Goal: Communication & Community: Answer question/provide support

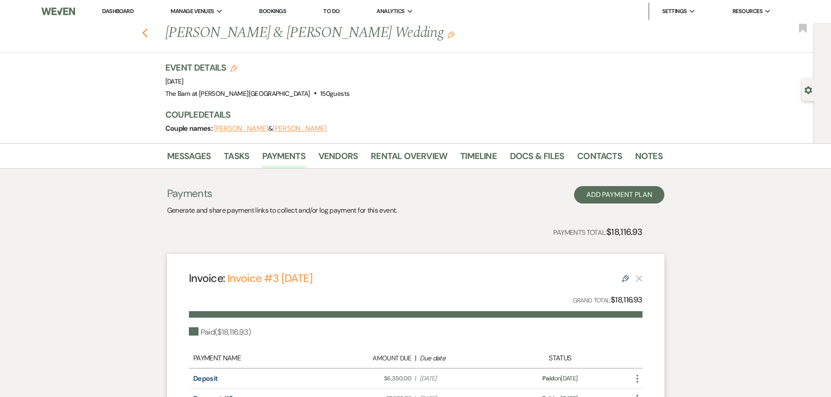
click at [148, 35] on icon "Previous" at bounding box center [145, 33] width 7 height 10
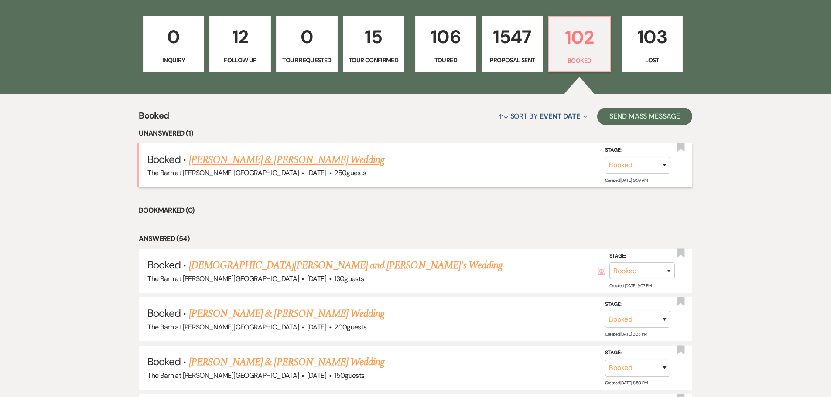
click at [263, 159] on link "[PERSON_NAME] & [PERSON_NAME] Wedding" at bounding box center [286, 160] width 195 height 16
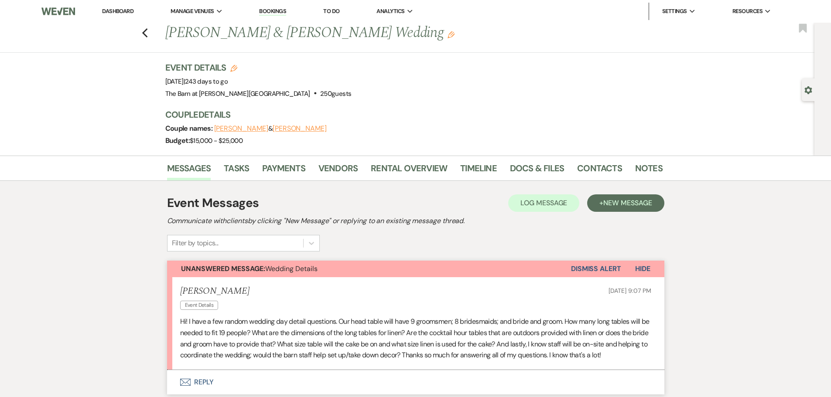
scroll to position [44, 0]
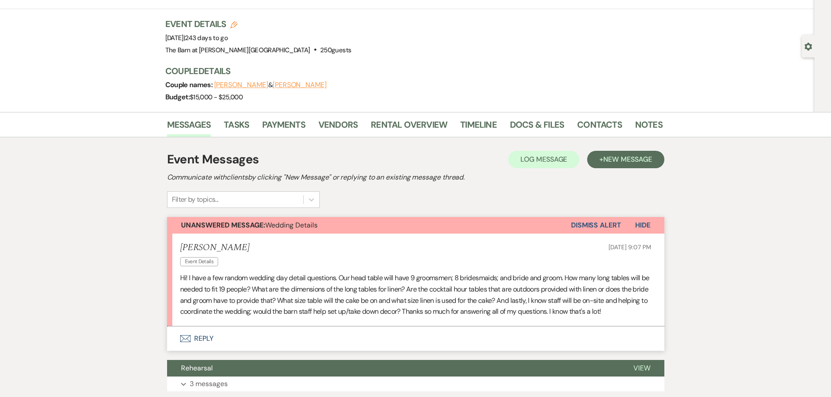
click at [206, 339] on button "Envelope Reply" at bounding box center [415, 339] width 497 height 24
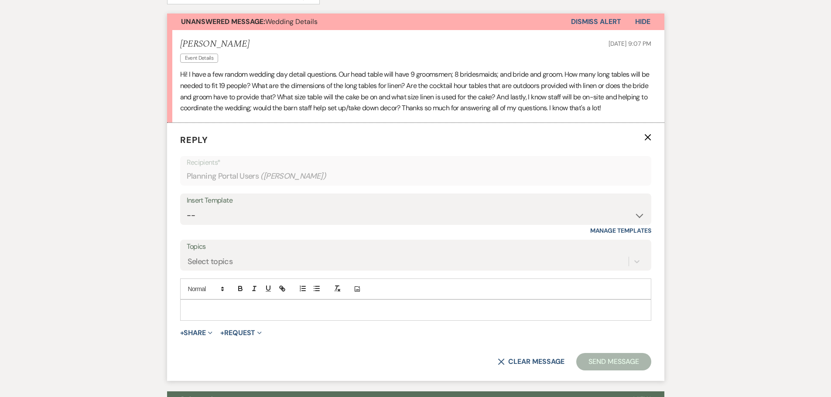
scroll to position [262, 0]
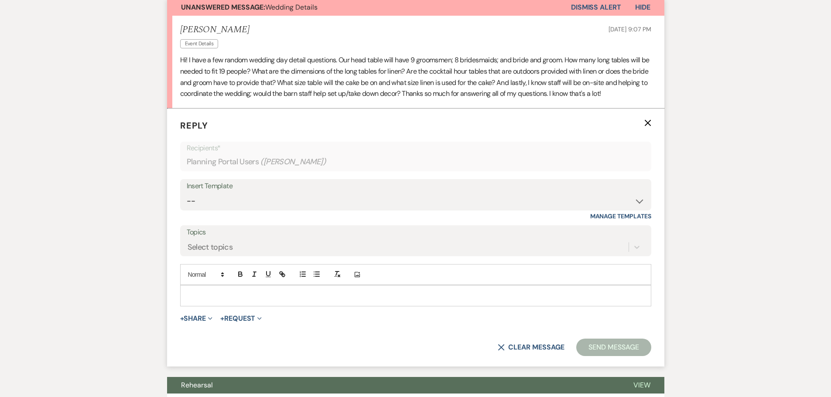
click at [220, 292] on p at bounding box center [415, 296] width 457 height 10
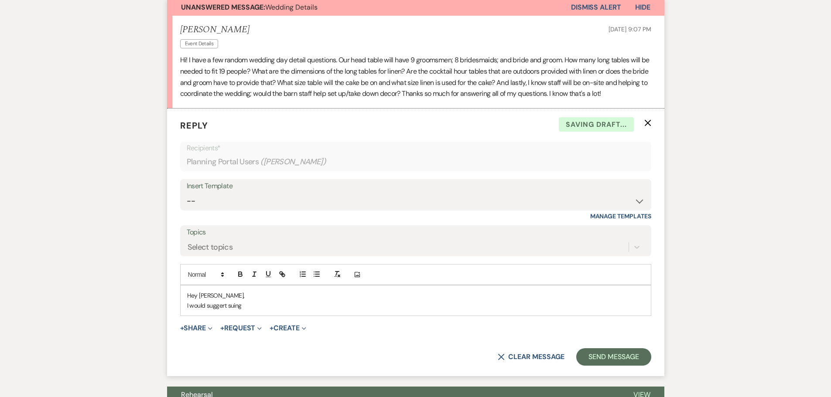
click at [225, 307] on p "I would suggert suing" at bounding box center [415, 306] width 457 height 10
click at [232, 308] on p "I would suggest suing" at bounding box center [415, 306] width 457 height 10
click at [243, 306] on p "I would suggest using" at bounding box center [415, 306] width 457 height 10
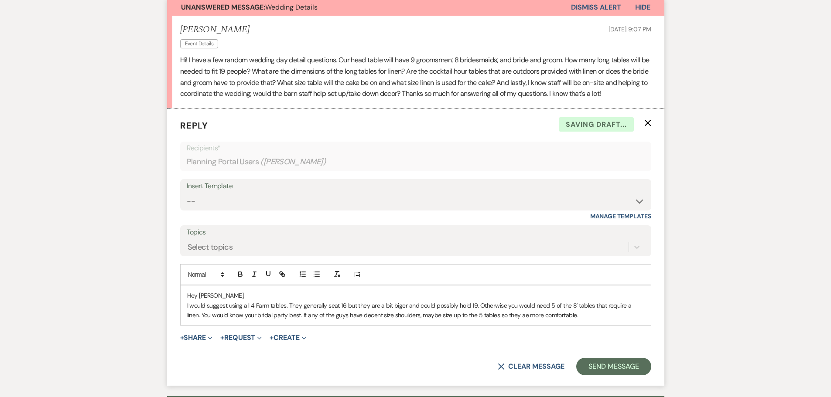
click at [399, 305] on p "I would suggest using all 4 Farm tables. They generally seat 16 but they are a …" at bounding box center [415, 311] width 457 height 20
click at [569, 317] on p "I would suggest using all 4 Farm tables. They generally seat 16 but they are a …" at bounding box center [415, 311] width 457 height 20
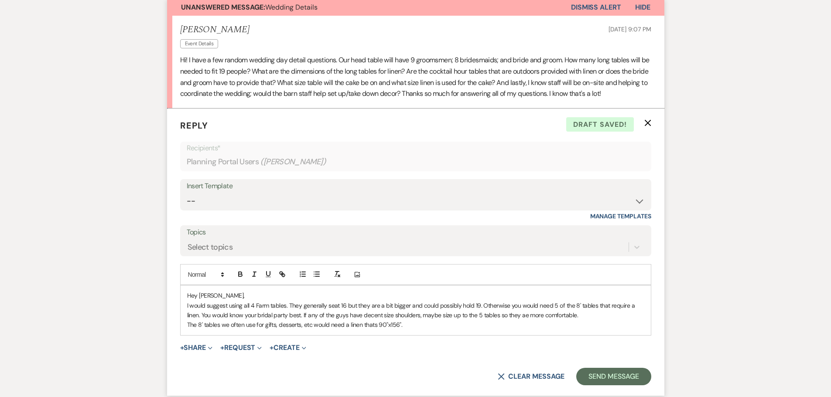
click at [373, 326] on p "The 8' tables we often use for gifts, desserts, etc would need a linen thats 90…" at bounding box center [415, 325] width 457 height 10
click at [416, 328] on p "The 8' tables we often use for gifts, desserts, etc would need a linen that's 9…" at bounding box center [415, 325] width 457 height 10
click at [573, 316] on p "I would suggest using all 4 Farm tables. They generally seat 16 but they are a …" at bounding box center [415, 311] width 457 height 20
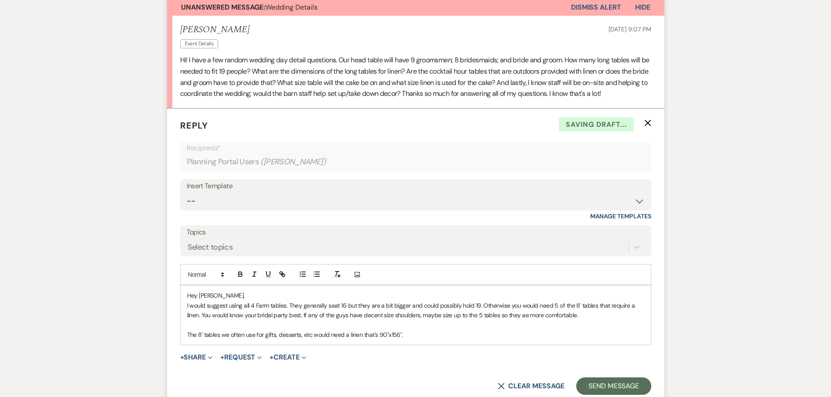
click at [408, 337] on p "The 8' tables we often use for gifts, desserts, etc would need a linen that's 9…" at bounding box center [415, 335] width 457 height 10
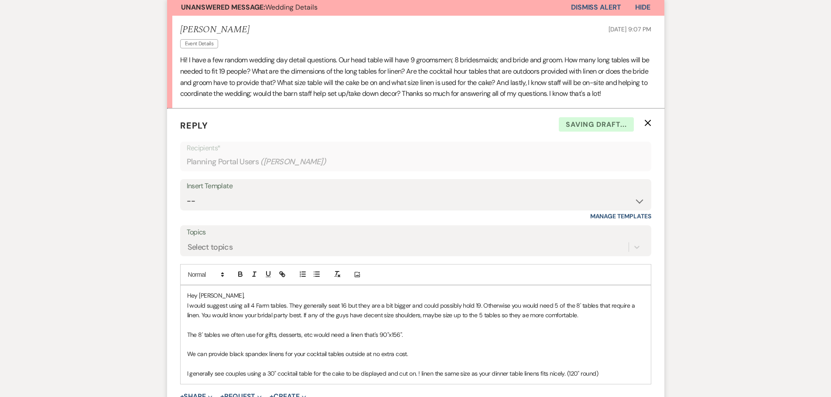
click at [418, 375] on p "I generally see couples using a 30" cocktail table for the cake to be displayed…" at bounding box center [415, 374] width 457 height 10
click at [607, 374] on p "I generally see couples using a 30" cocktail table for the cake to be displayed…" at bounding box center [415, 374] width 457 height 10
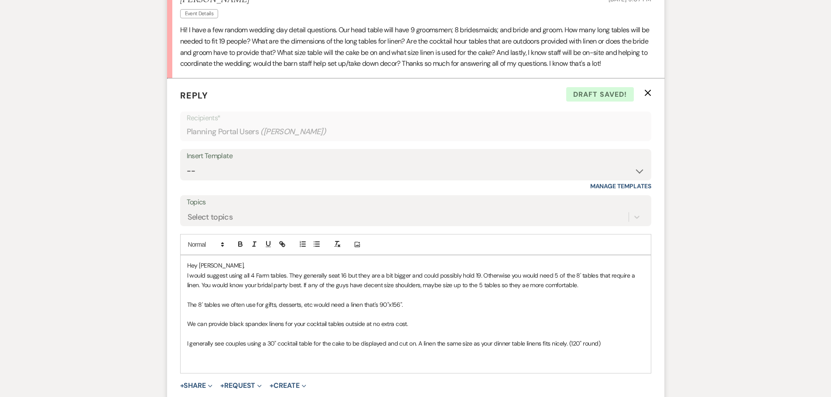
scroll to position [305, 0]
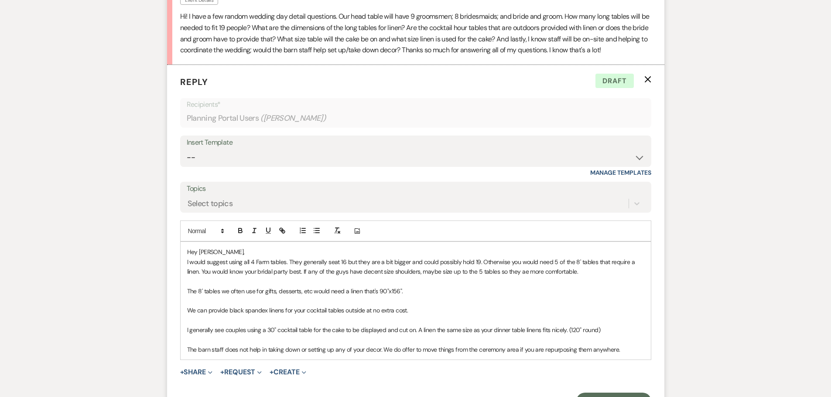
click at [364, 350] on p "The barn staff does not help in taking down or setting up any of your decor. We…" at bounding box center [415, 350] width 457 height 10
click at [633, 352] on p "The barn staff does not help in taking down or setting up any of the decor you …" at bounding box center [415, 355] width 457 height 20
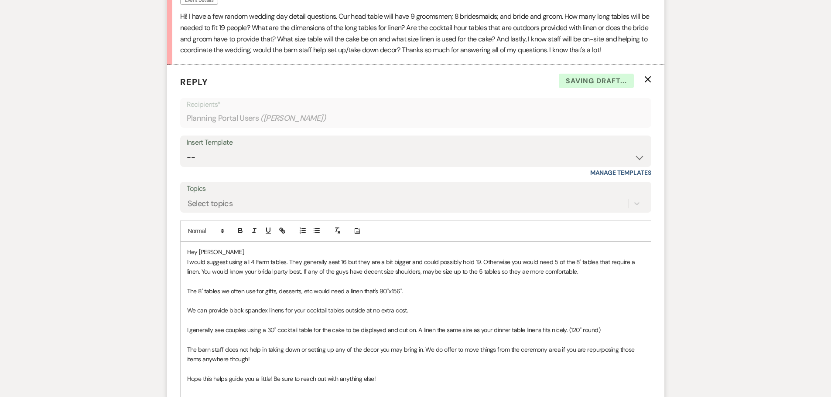
scroll to position [310, 0]
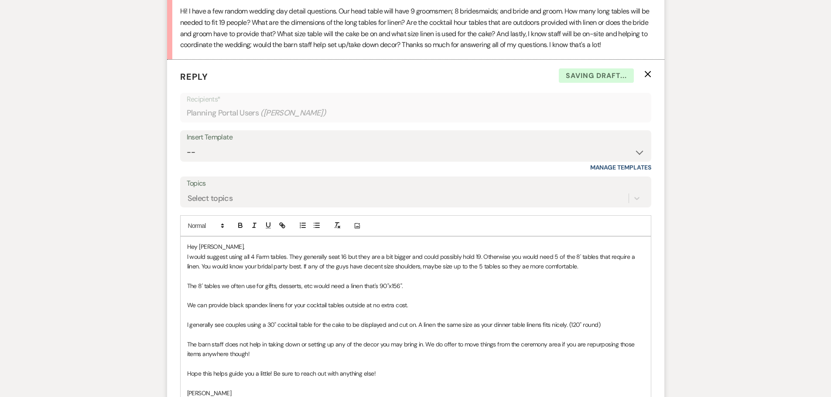
click at [397, 377] on p "Hope this helps guide you a little! Be sure to reach out with anything else!" at bounding box center [415, 374] width 457 height 10
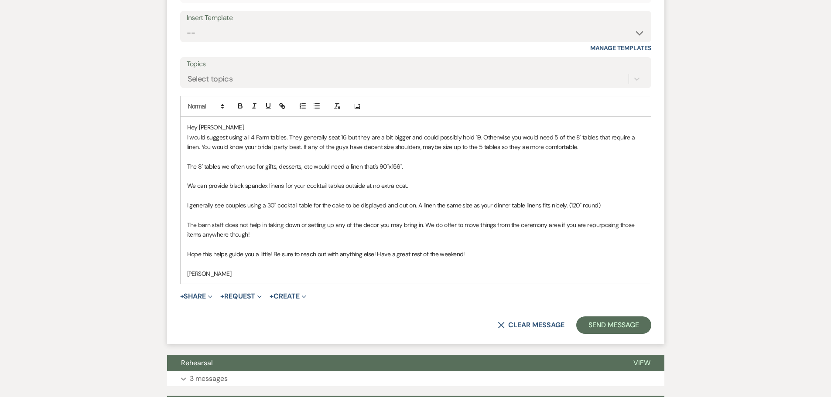
scroll to position [441, 0]
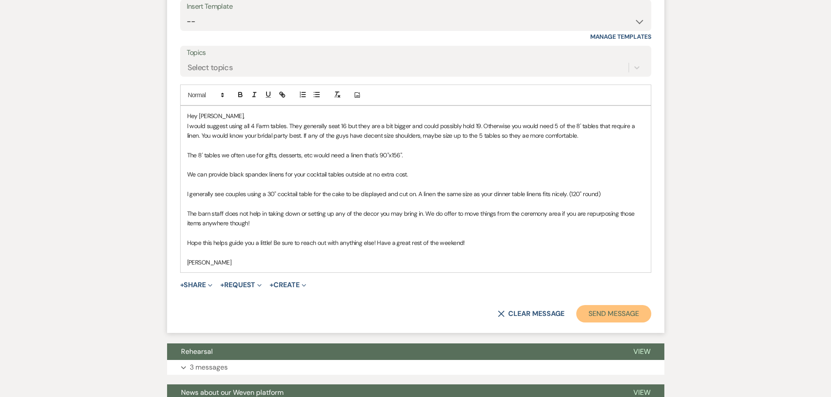
click at [623, 313] on button "Send Message" at bounding box center [613, 313] width 75 height 17
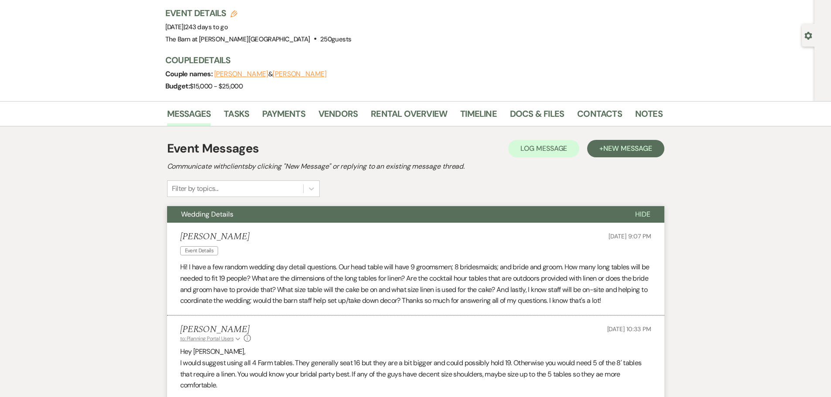
scroll to position [0, 0]
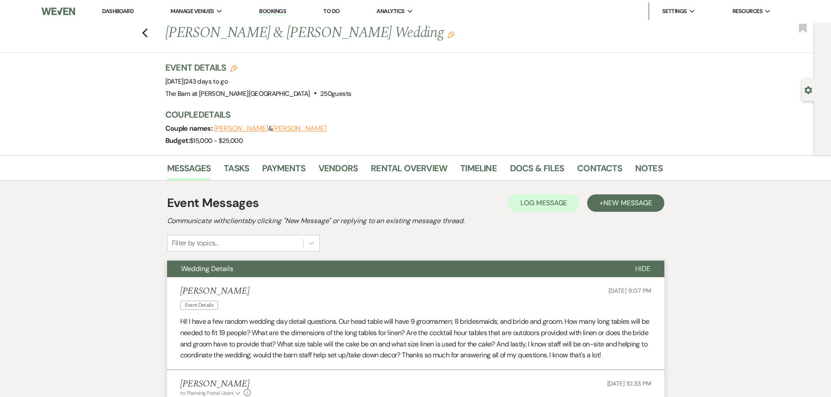
click at [123, 10] on link "Dashboard" at bounding box center [117, 10] width 31 height 7
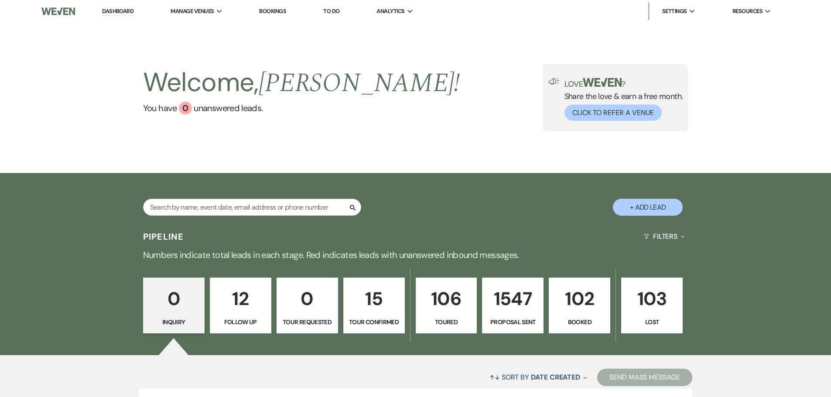
click at [570, 301] on p "102" at bounding box center [579, 298] width 50 height 29
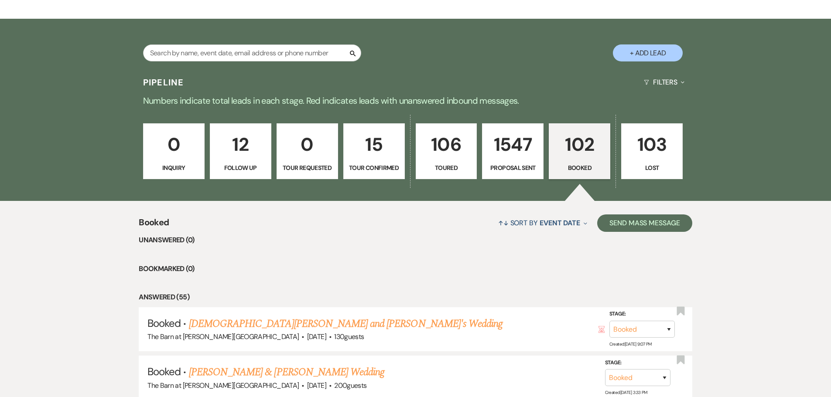
scroll to position [174, 0]
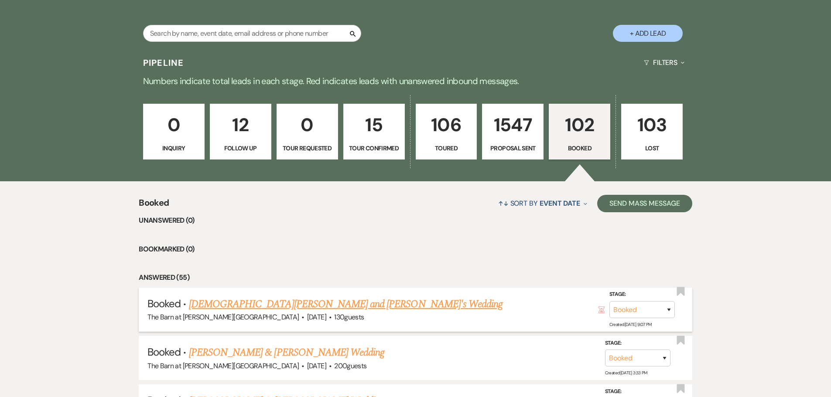
click at [329, 318] on span "·" at bounding box center [330, 318] width 3 height 0
click at [290, 305] on link "[DEMOGRAPHIC_DATA][PERSON_NAME] and [PERSON_NAME]'s Wedding" at bounding box center [346, 305] width 314 height 16
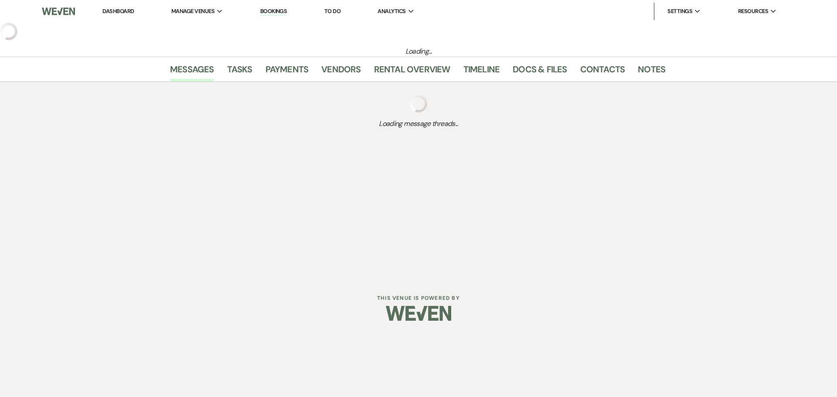
select select "3"
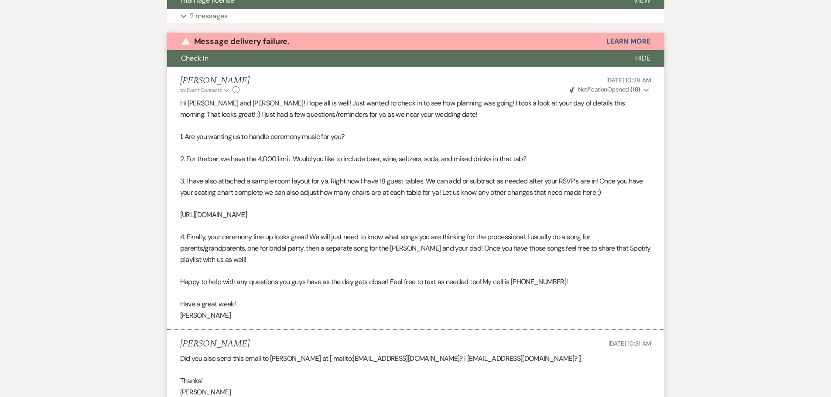
scroll to position [282, 0]
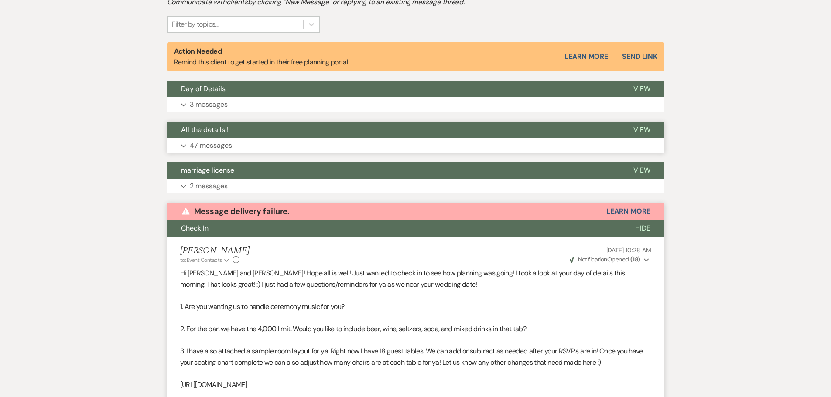
click at [209, 146] on p "47 messages" at bounding box center [211, 145] width 42 height 11
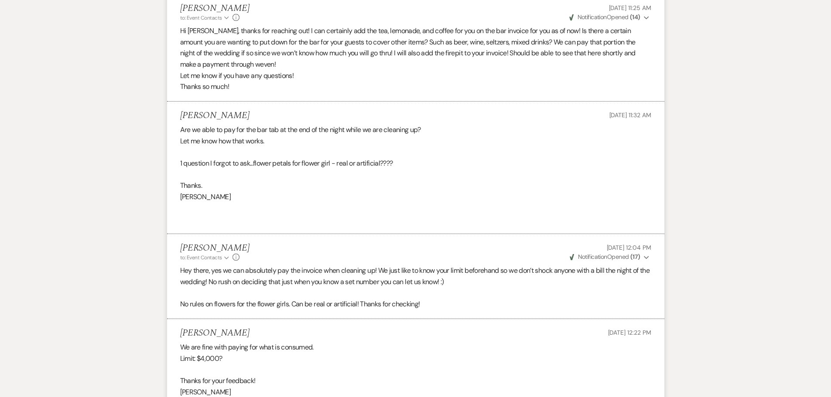
scroll to position [3859, 0]
